Goal: Task Accomplishment & Management: Complete application form

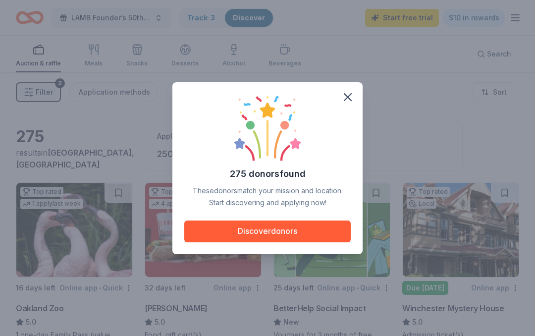
click at [270, 223] on button "Discover donors" at bounding box center [267, 231] width 166 height 22
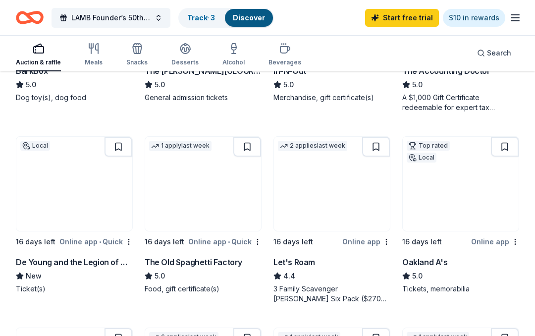
scroll to position [620, 0]
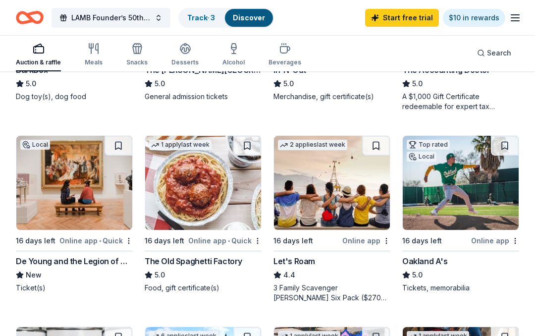
click at [185, 202] on img at bounding box center [203, 183] width 116 height 94
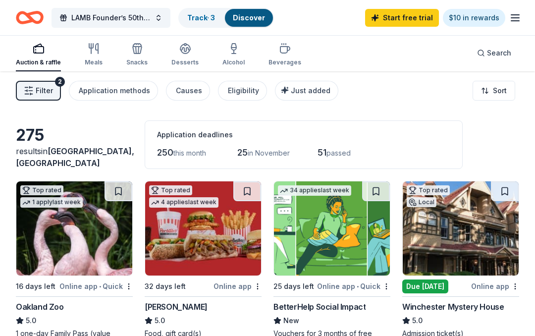
scroll to position [0, 0]
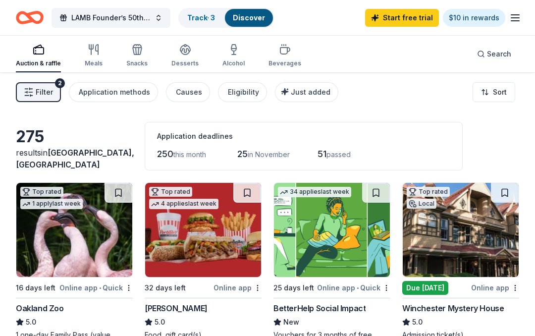
click at [197, 245] on img at bounding box center [203, 230] width 116 height 94
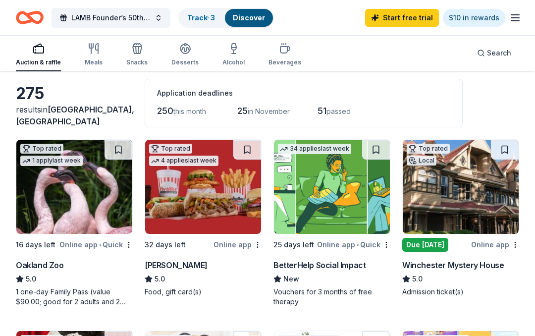
click at [232, 47] on icon "button" at bounding box center [233, 47] width 5 height 6
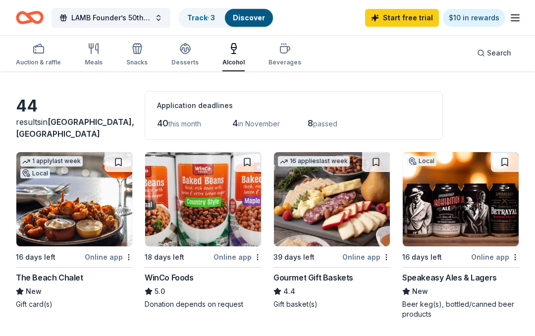
scroll to position [30, 0]
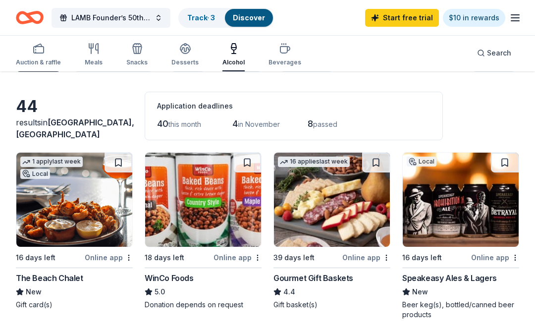
click at [294, 224] on img at bounding box center [332, 199] width 116 height 94
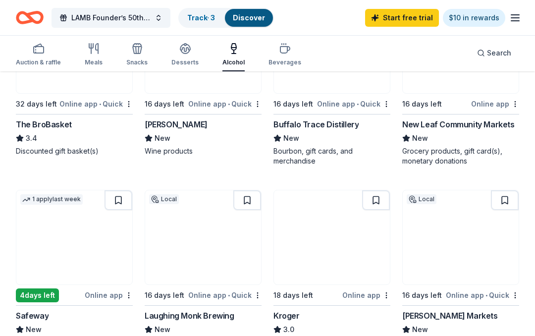
scroll to position [375, 0]
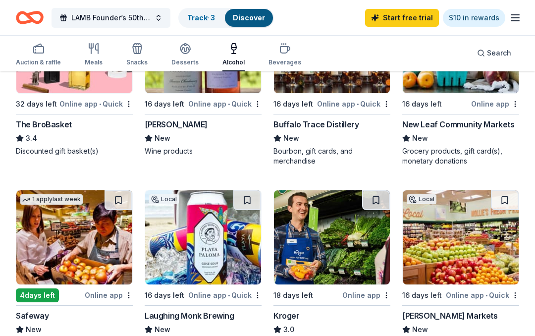
click at [67, 253] on img at bounding box center [74, 237] width 116 height 94
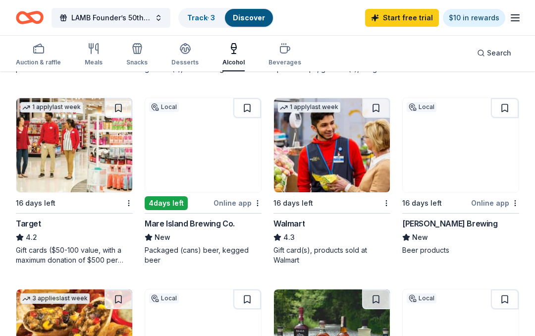
scroll to position [658, 0]
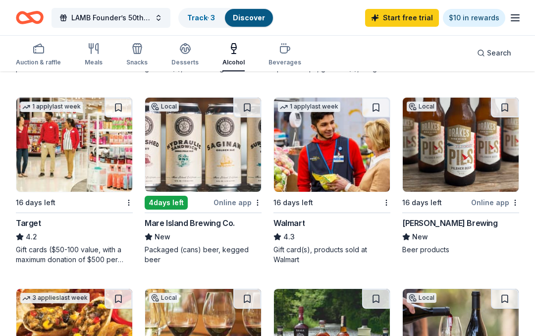
click at [204, 169] on img at bounding box center [203, 145] width 116 height 94
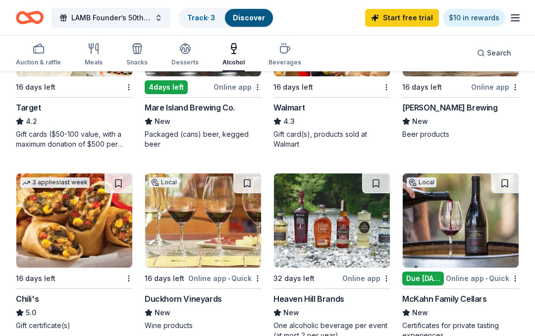
scroll to position [773, 0]
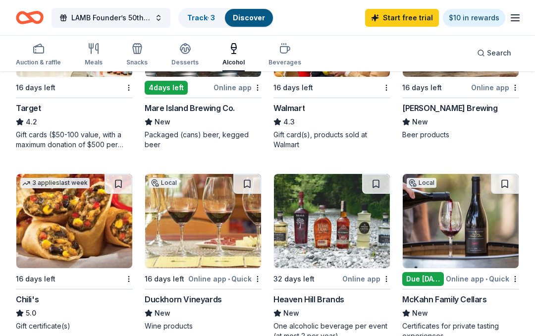
click at [316, 239] on img at bounding box center [332, 221] width 116 height 94
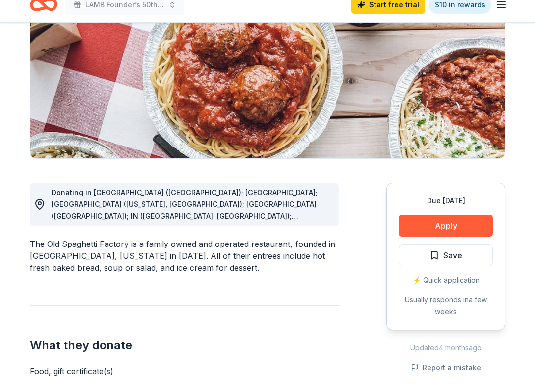
scroll to position [130, 0]
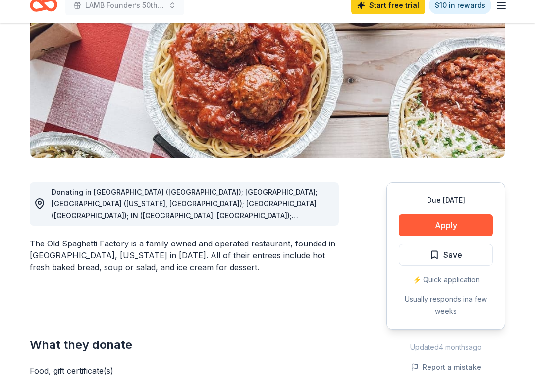
click at [427, 227] on button "Apply" at bounding box center [445, 238] width 94 height 22
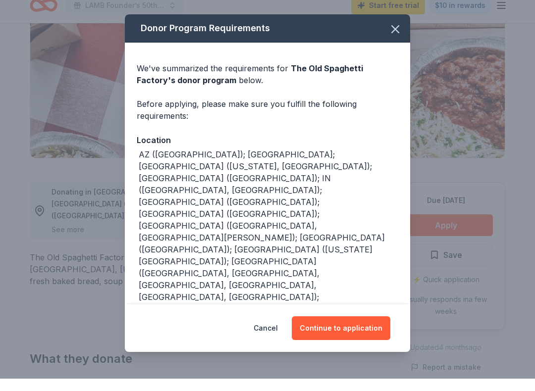
click at [335, 329] on button "Continue to application" at bounding box center [341, 341] width 98 height 24
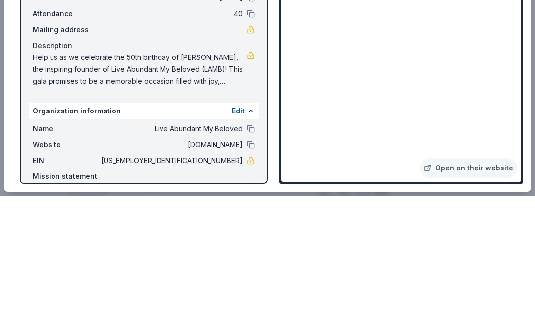
scroll to position [644, 0]
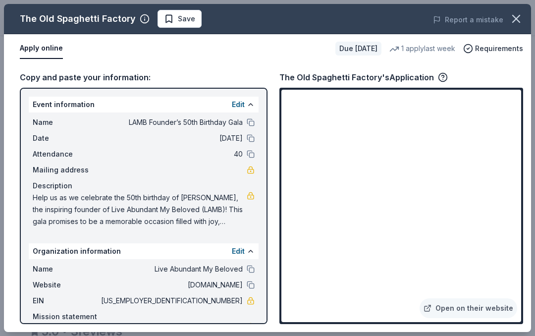
click at [83, 207] on span "Help us as we celebrate the 50th birthday of Tamisha Williams, the inspiring fo…" at bounding box center [140, 210] width 214 height 36
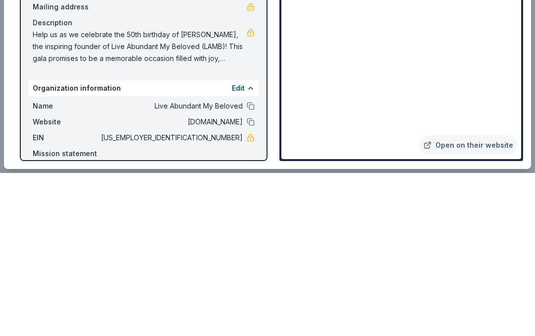
scroll to position [997, 0]
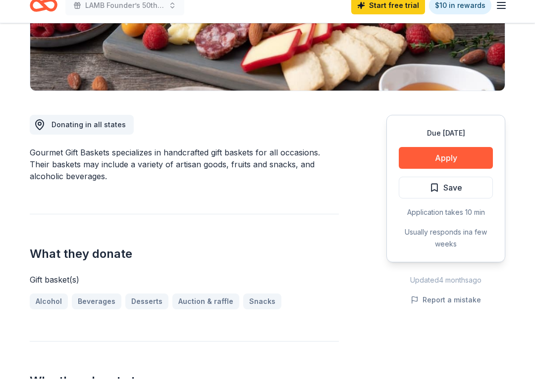
scroll to position [200, 0]
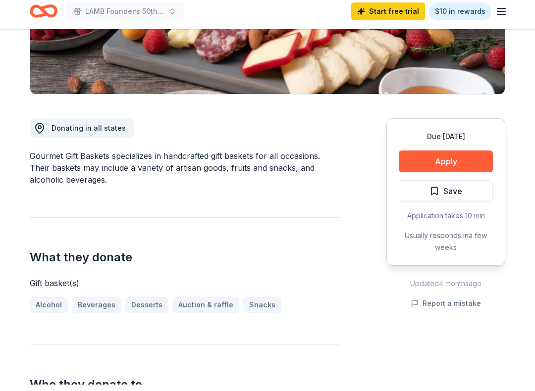
click at [420, 158] on button "Apply" at bounding box center [445, 168] width 94 height 22
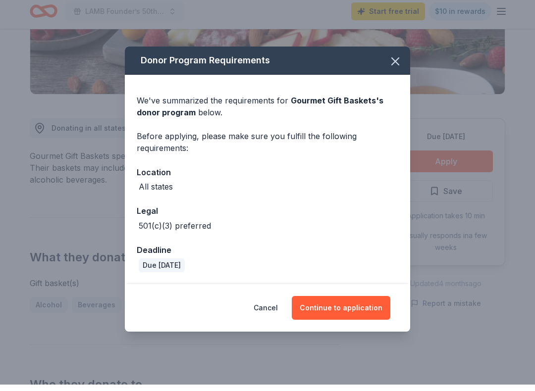
click at [333, 306] on button "Continue to application" at bounding box center [341, 314] width 98 height 24
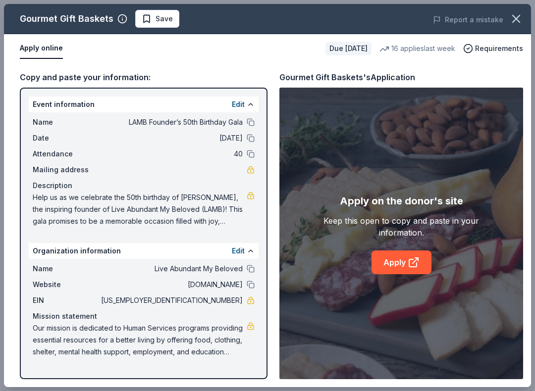
scroll to position [91, 0]
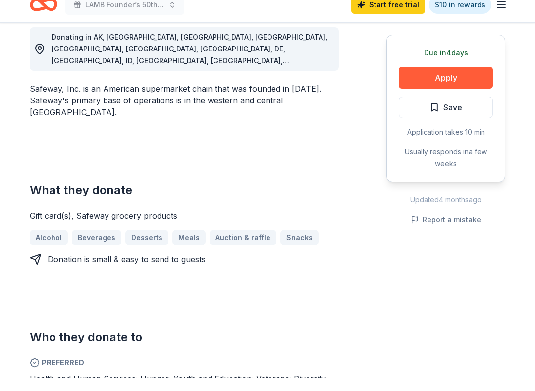
scroll to position [286, 0]
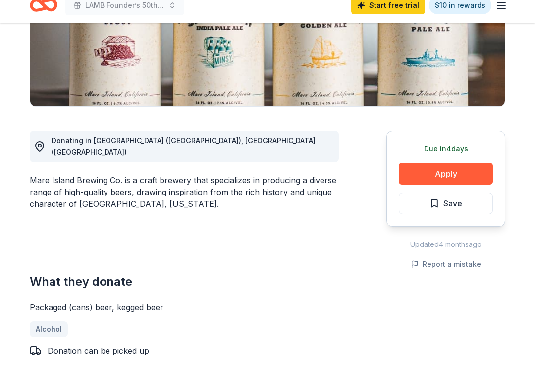
click at [422, 176] on button "Apply" at bounding box center [445, 187] width 94 height 22
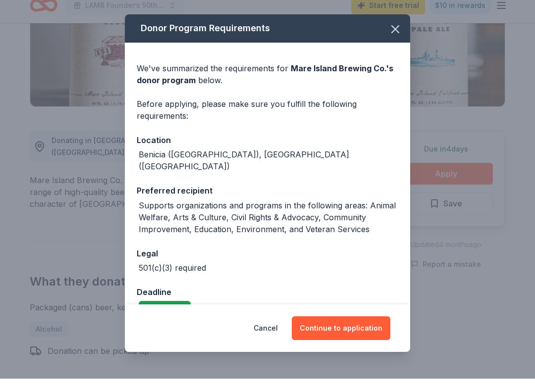
click at [346, 333] on button "Continue to application" at bounding box center [341, 341] width 98 height 24
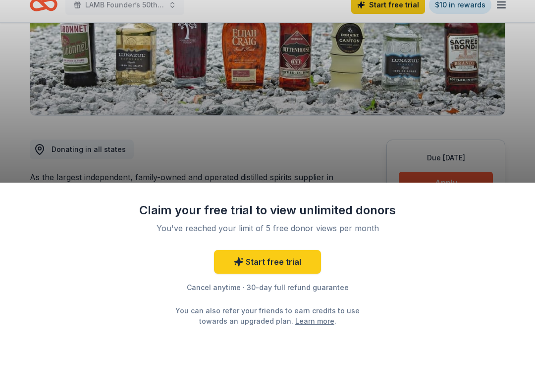
scroll to position [173, 0]
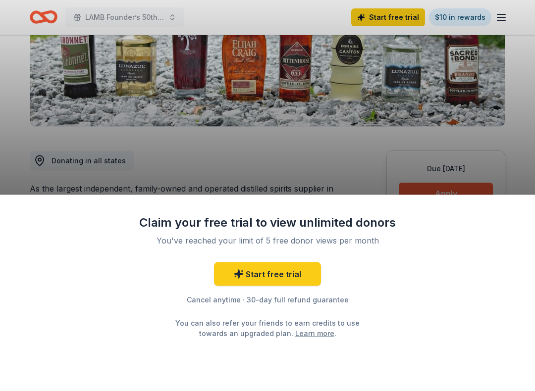
click at [265, 273] on link "Start free trial" at bounding box center [267, 275] width 107 height 24
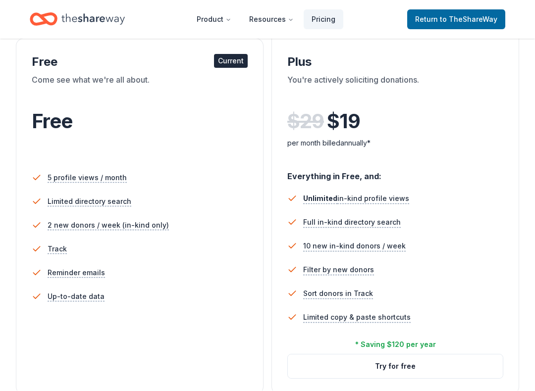
click at [232, 218] on html "10% Product Resources Pricing Return to TheShareWay Choose the perfect plan for…" at bounding box center [267, 22] width 535 height 391
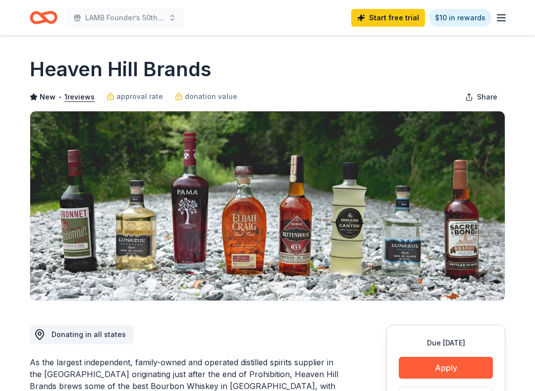
scroll to position [119, 0]
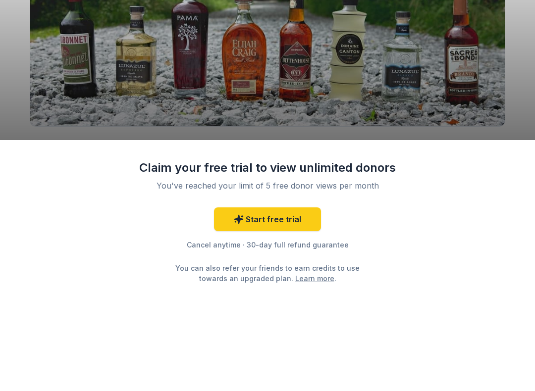
click at [108, 99] on div "Claim your free trial to view unlimited donors You've reached your limit of 5 f…" at bounding box center [267, 195] width 535 height 391
